Goal: Navigation & Orientation: Find specific page/section

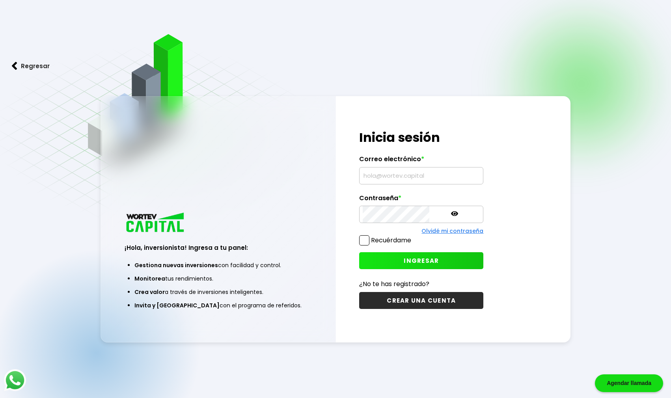
type input "[PERSON_NAME][EMAIL_ADDRESS][PERSON_NAME][DOMAIN_NAME]"
click at [368, 235] on span at bounding box center [364, 240] width 10 height 10
click at [413, 237] on input "Recuérdame" at bounding box center [413, 237] width 0 height 0
click at [400, 268] on button "INGRESAR" at bounding box center [421, 260] width 124 height 17
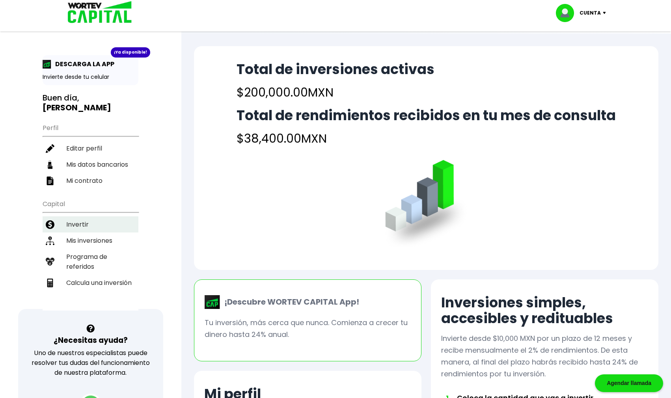
click at [112, 216] on li "Invertir" at bounding box center [91, 224] width 96 height 16
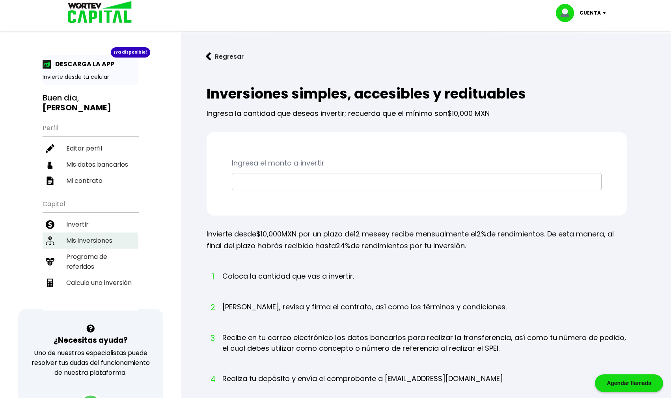
click at [106, 235] on li "Mis inversiones" at bounding box center [91, 241] width 96 height 16
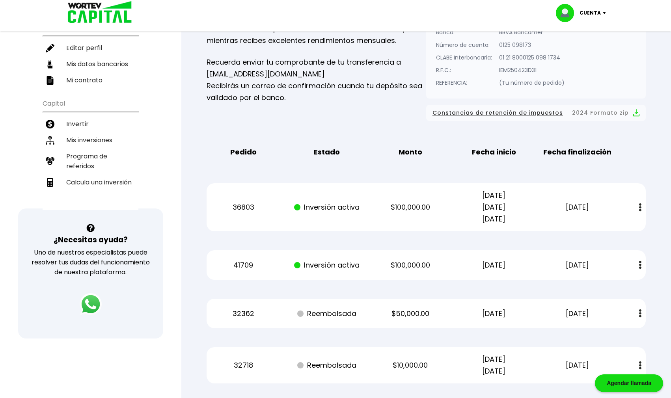
scroll to position [104, 0]
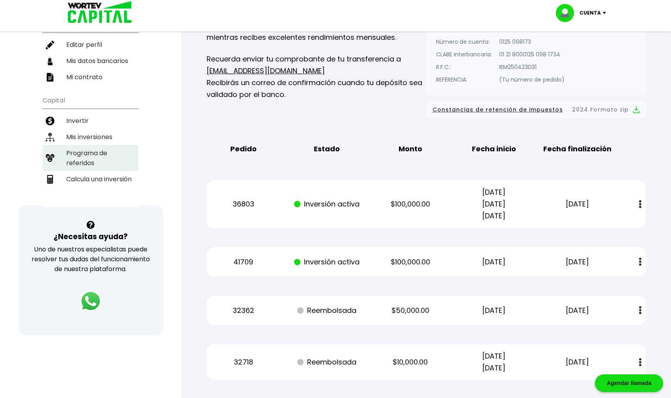
click at [78, 151] on li "Programa de referidos" at bounding box center [91, 158] width 96 height 26
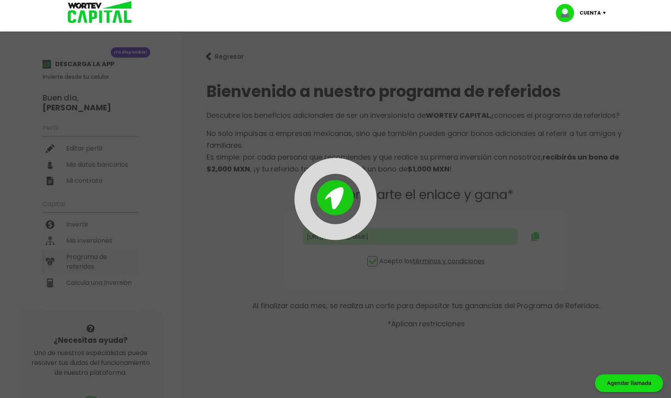
type input "[URL][DOMAIN_NAME][PERSON_NAME][PERSON_NAME]"
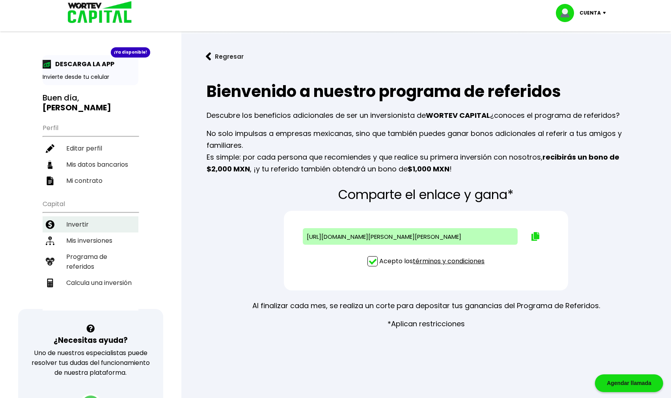
click at [91, 217] on li "Invertir" at bounding box center [91, 224] width 96 height 16
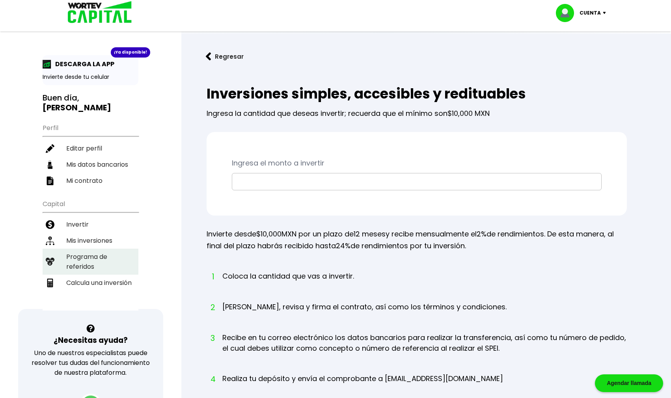
click at [110, 249] on li "Programa de referidos" at bounding box center [91, 262] width 96 height 26
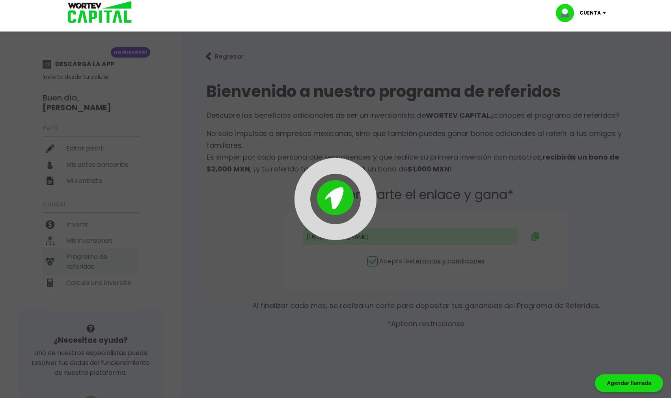
type input "[URL][DOMAIN_NAME][PERSON_NAME][PERSON_NAME]"
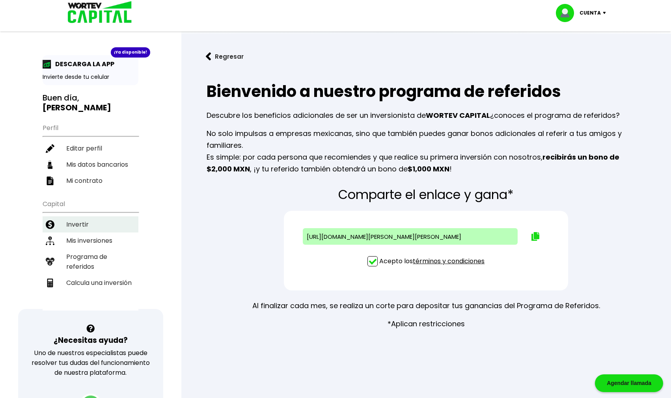
click at [86, 216] on li "Invertir" at bounding box center [91, 224] width 96 height 16
